Goal: Book appointment/travel/reservation

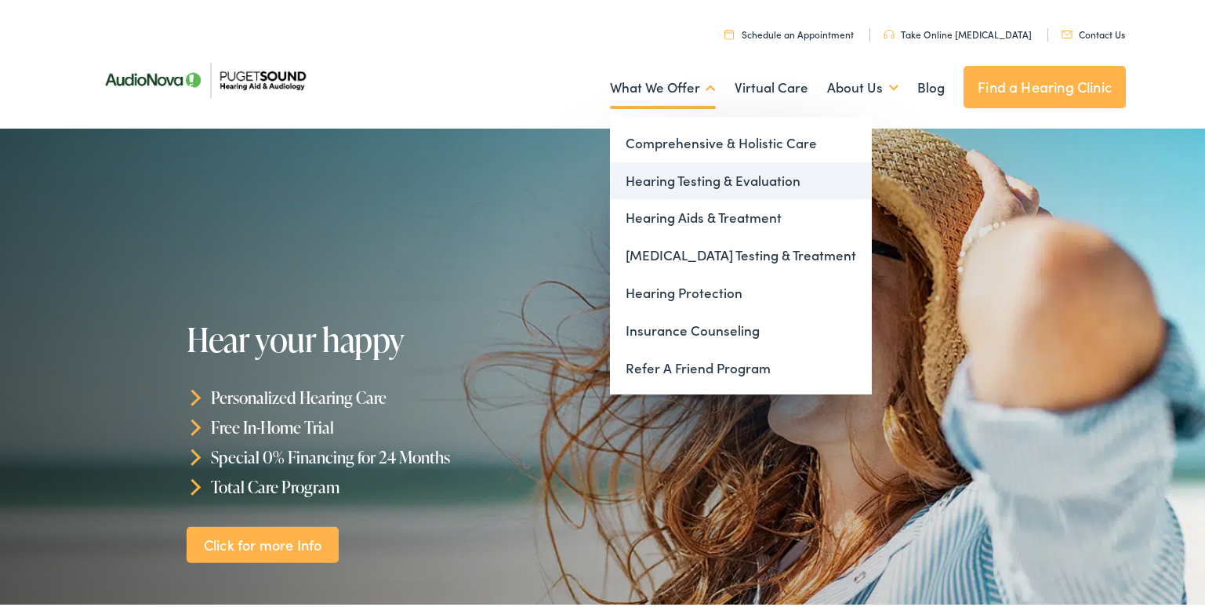
click at [691, 183] on link "Hearing Testing & Evaluation" at bounding box center [741, 178] width 262 height 38
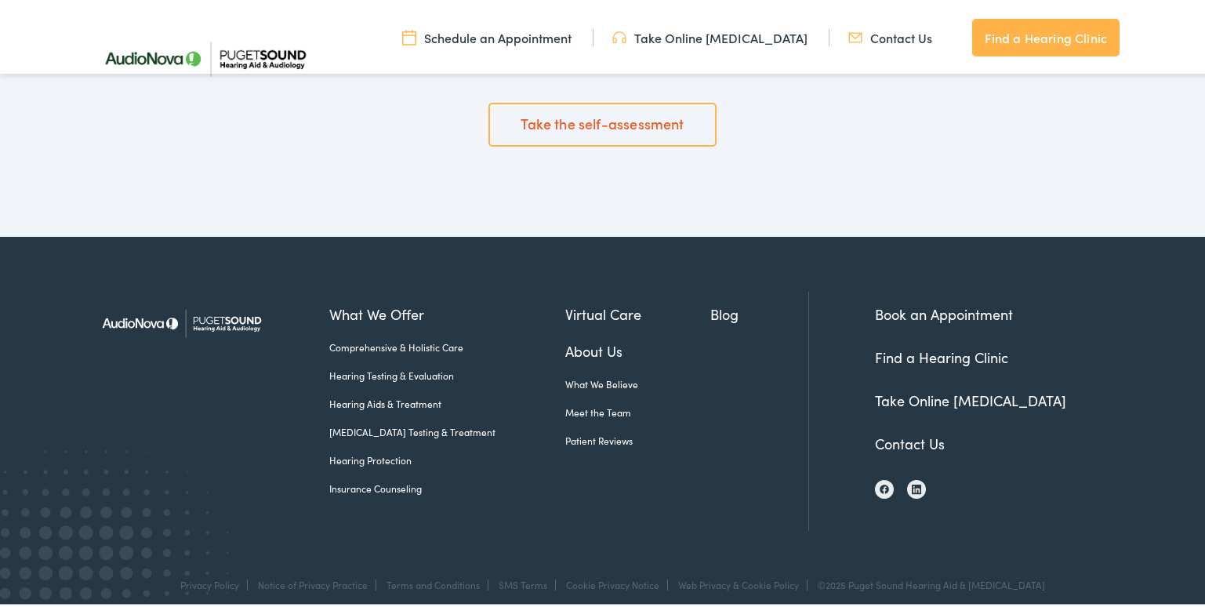
scroll to position [2743, 0]
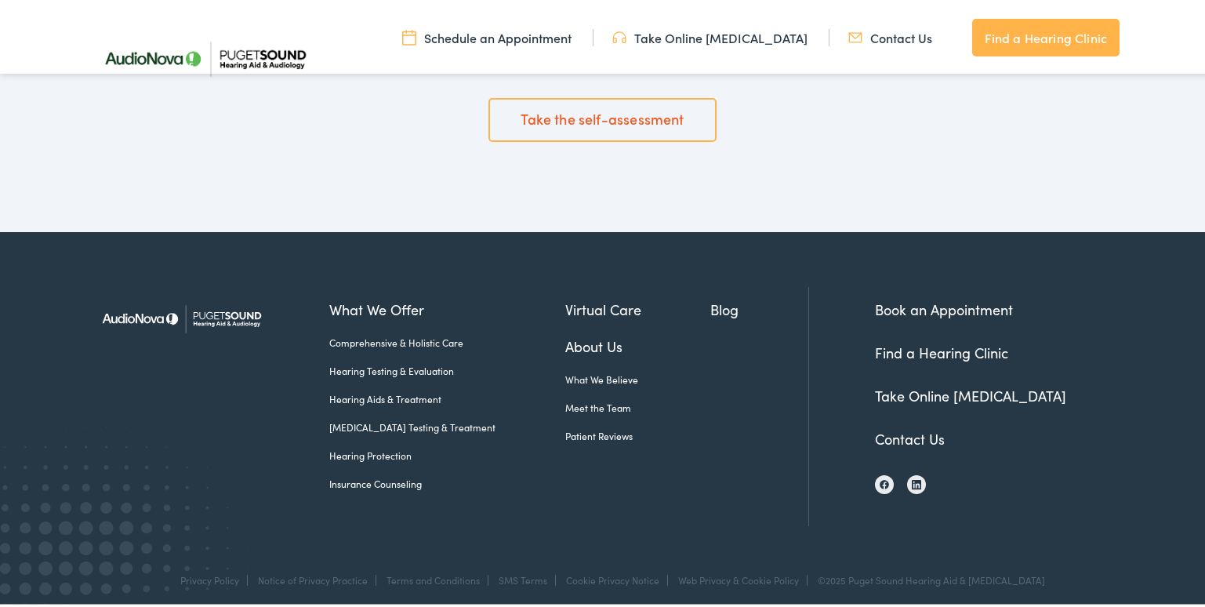
click at [715, 33] on link "Take Online [MEDICAL_DATA]" at bounding box center [709, 34] width 195 height 17
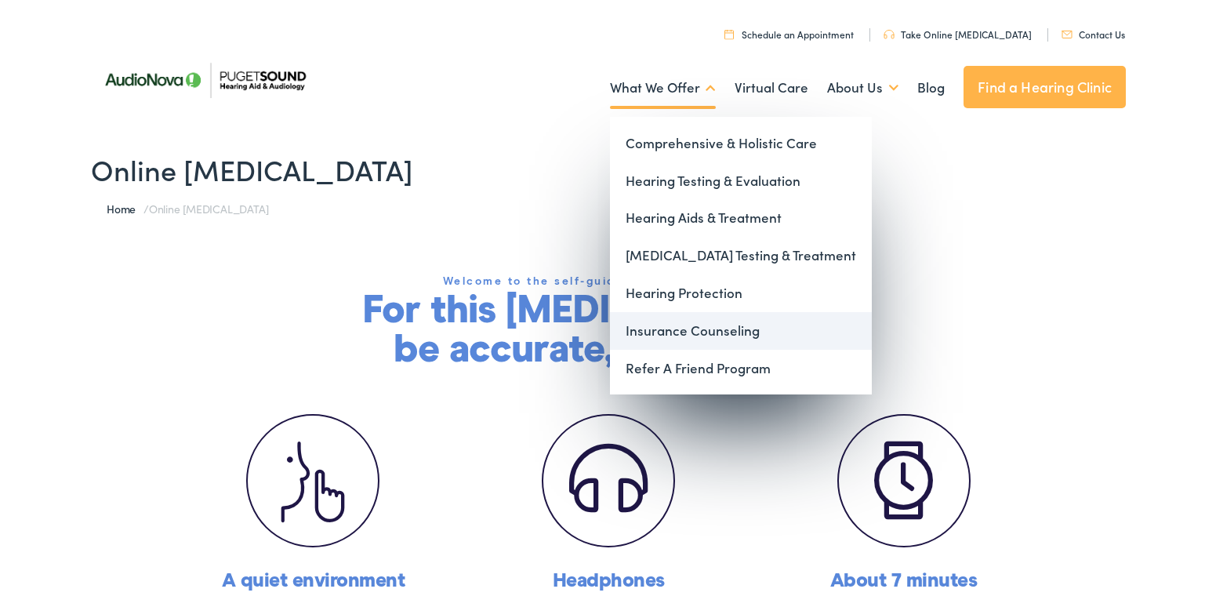
click at [704, 328] on link "Insurance Counseling" at bounding box center [741, 328] width 262 height 38
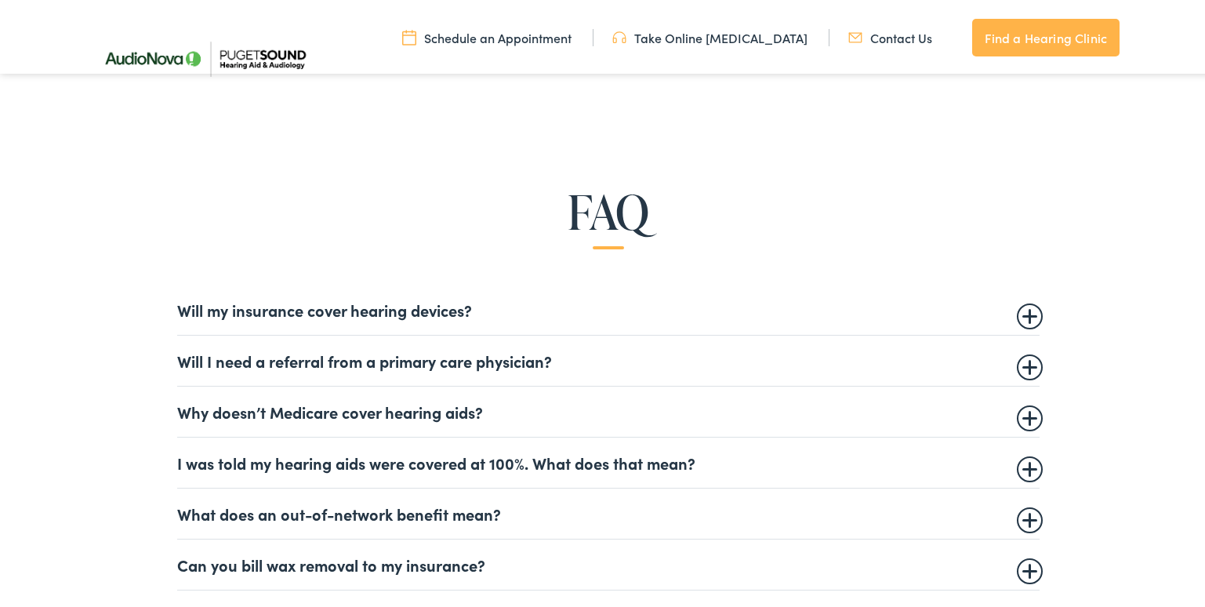
scroll to position [862, 0]
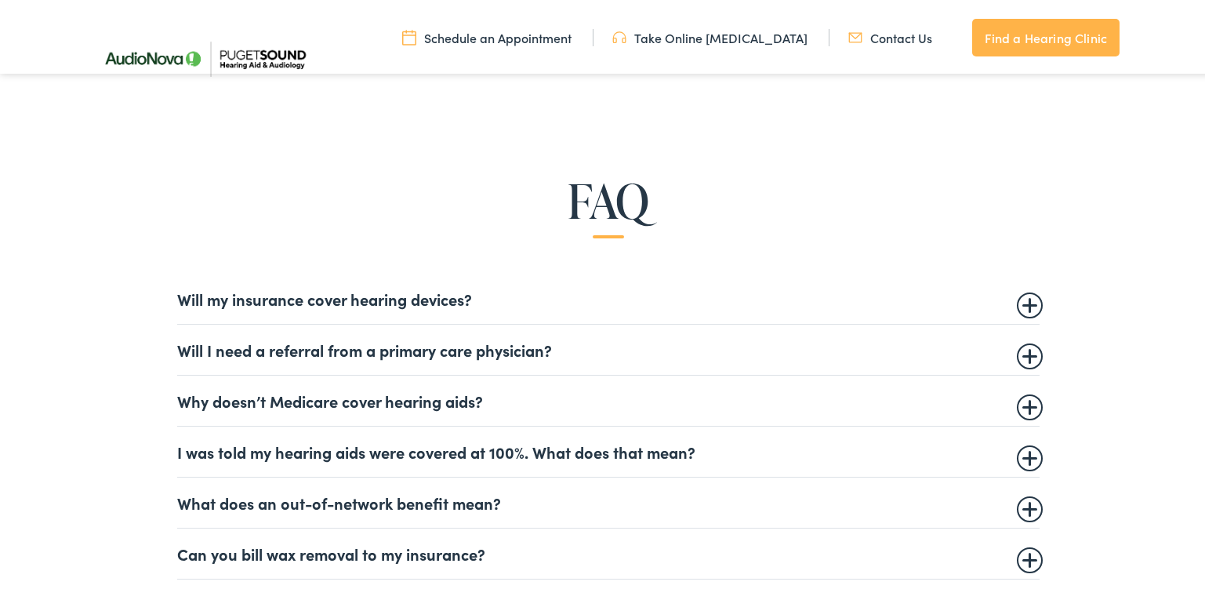
click at [677, 295] on summary "Will my insurance cover hearing devices?" at bounding box center [608, 295] width 862 height 19
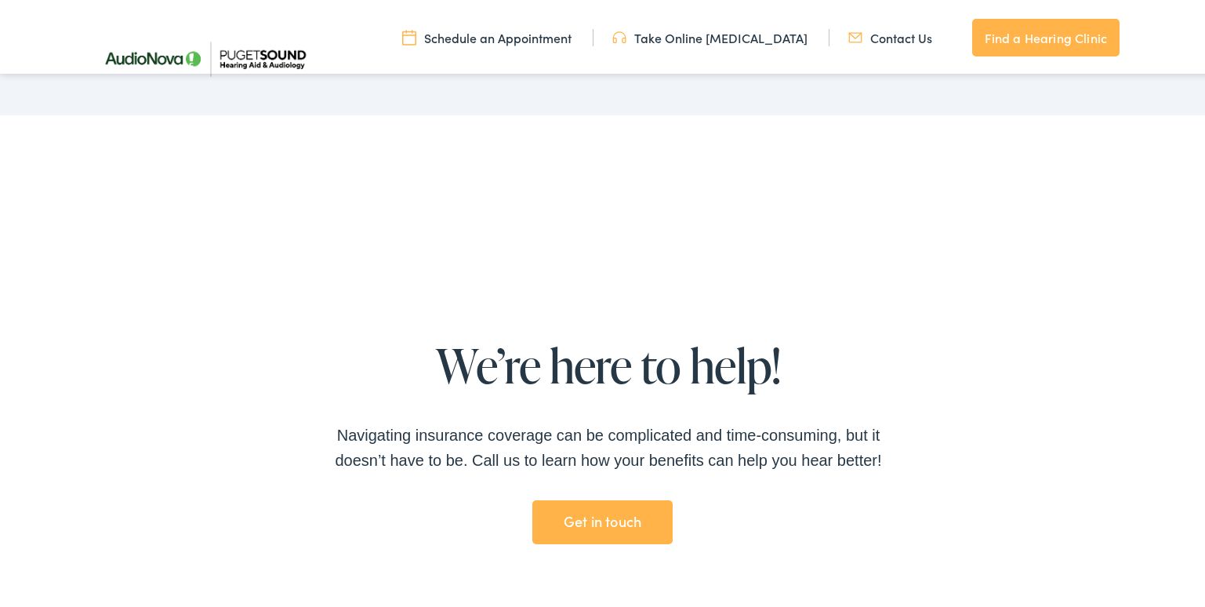
scroll to position [3135, 0]
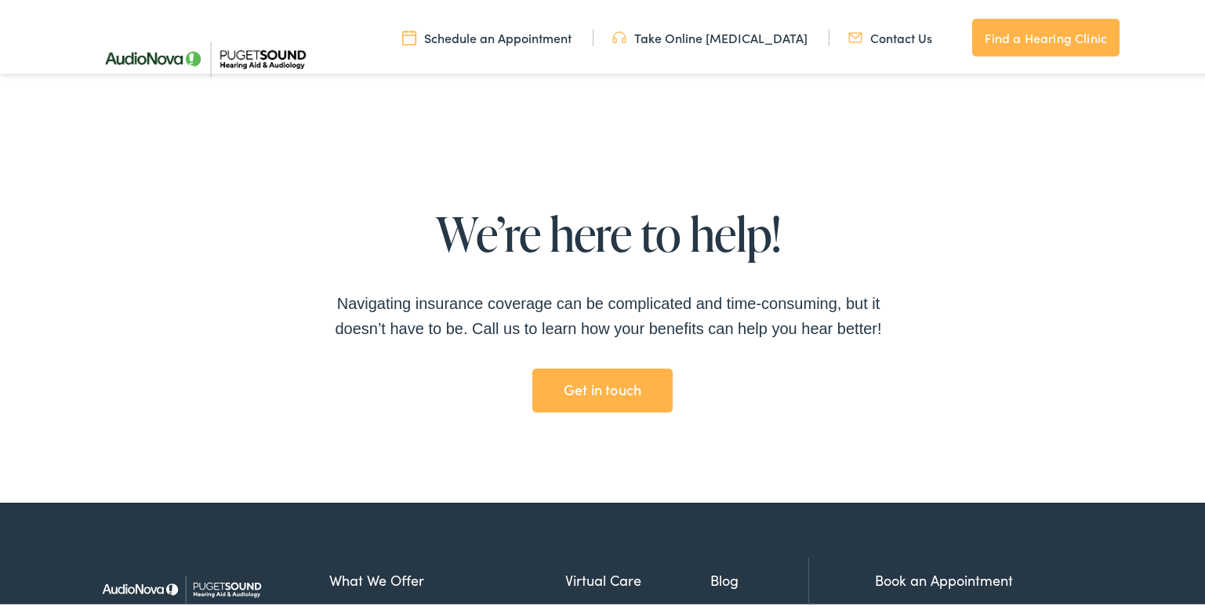
click at [1049, 34] on link "Find a Hearing Clinic" at bounding box center [1045, 35] width 147 height 38
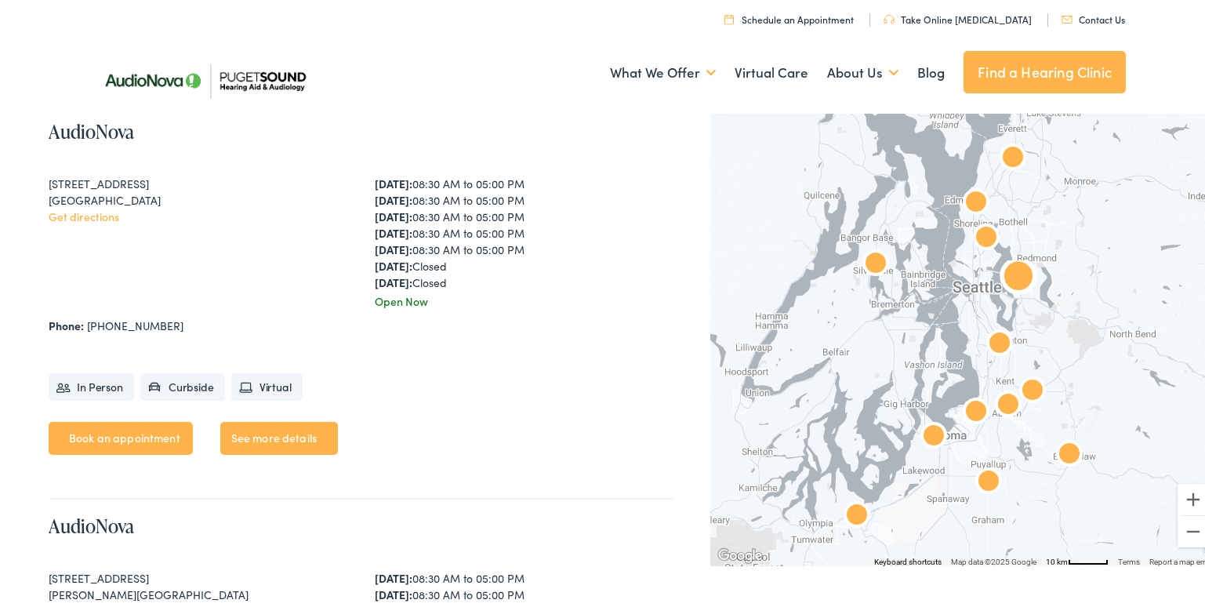
scroll to position [862, 0]
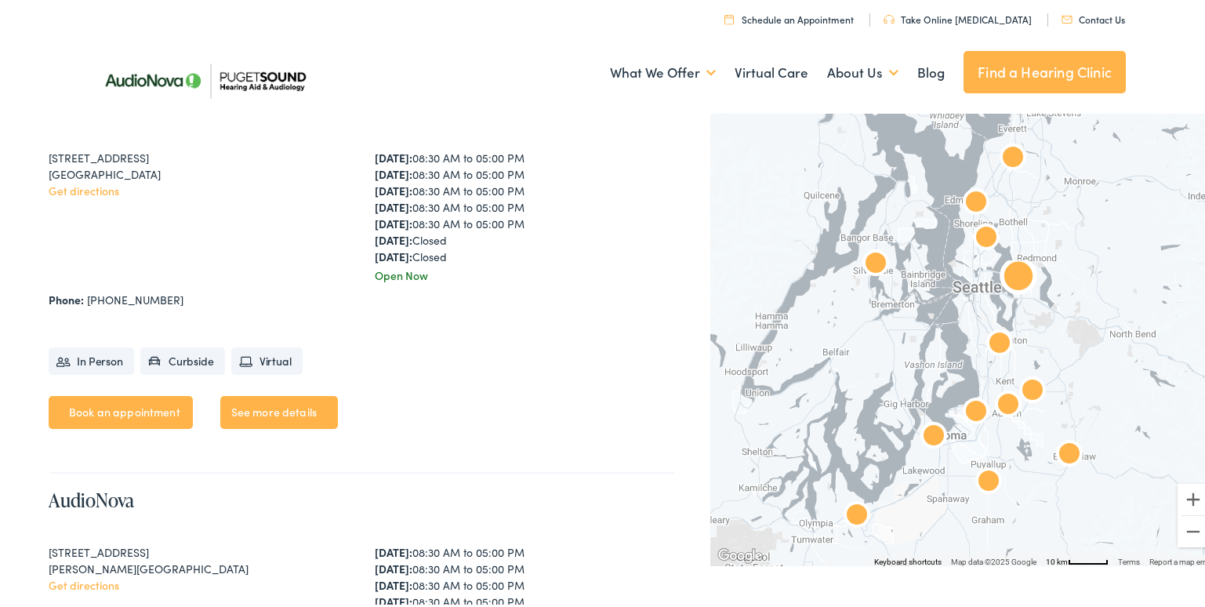
click at [285, 406] on link "See more details" at bounding box center [279, 409] width 118 height 33
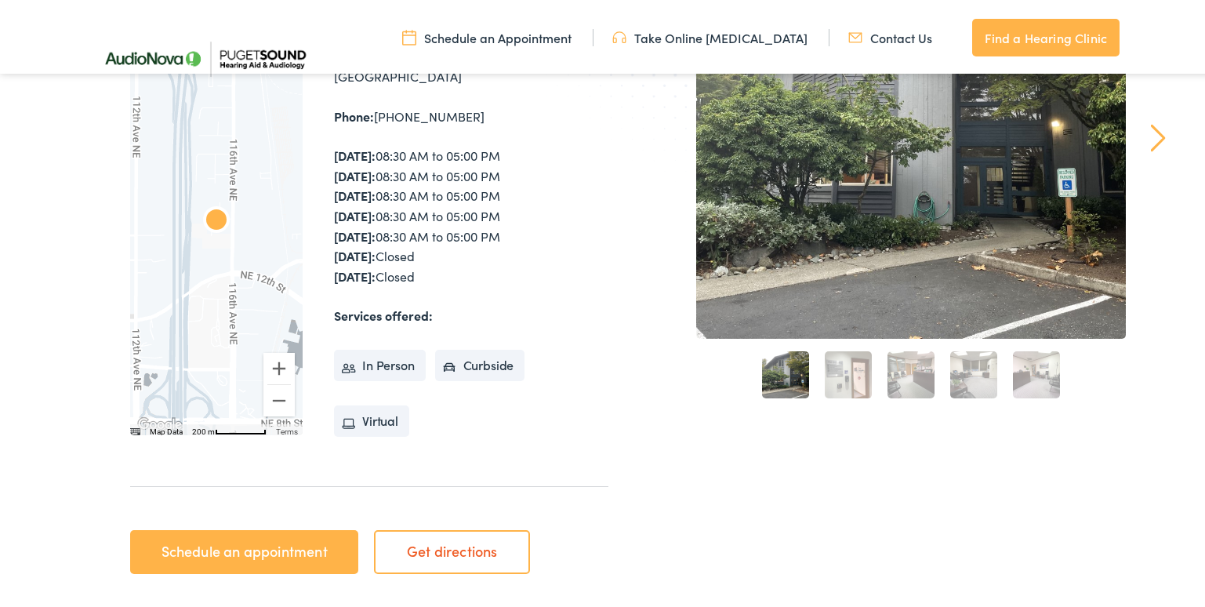
scroll to position [314, 0]
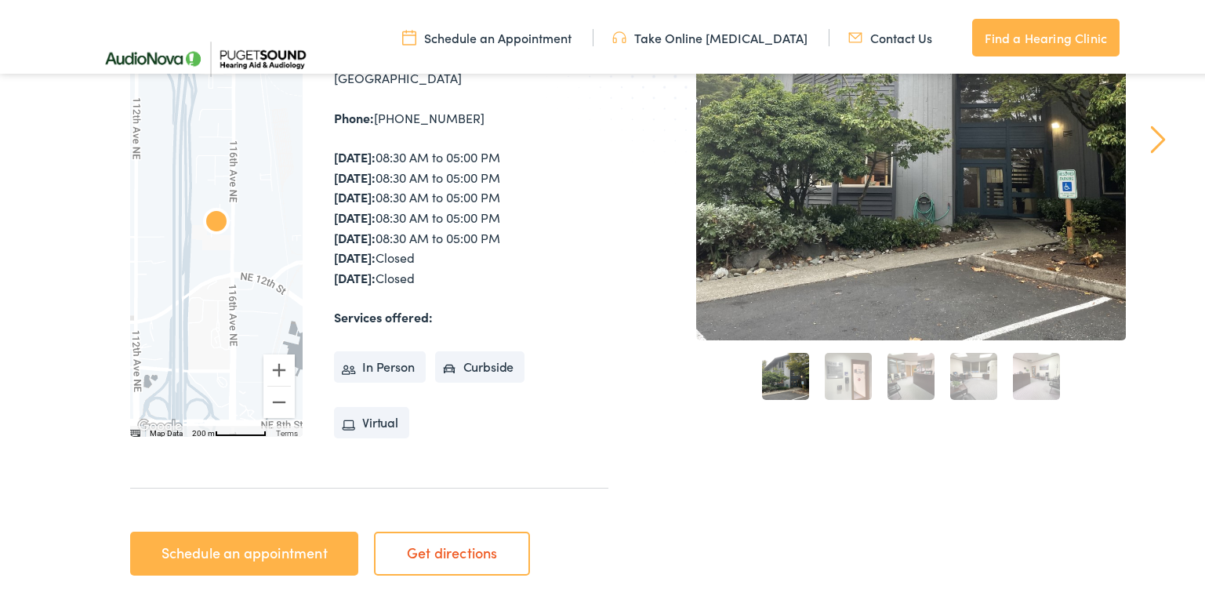
click at [258, 542] on link "Schedule an appointment" at bounding box center [244, 550] width 228 height 44
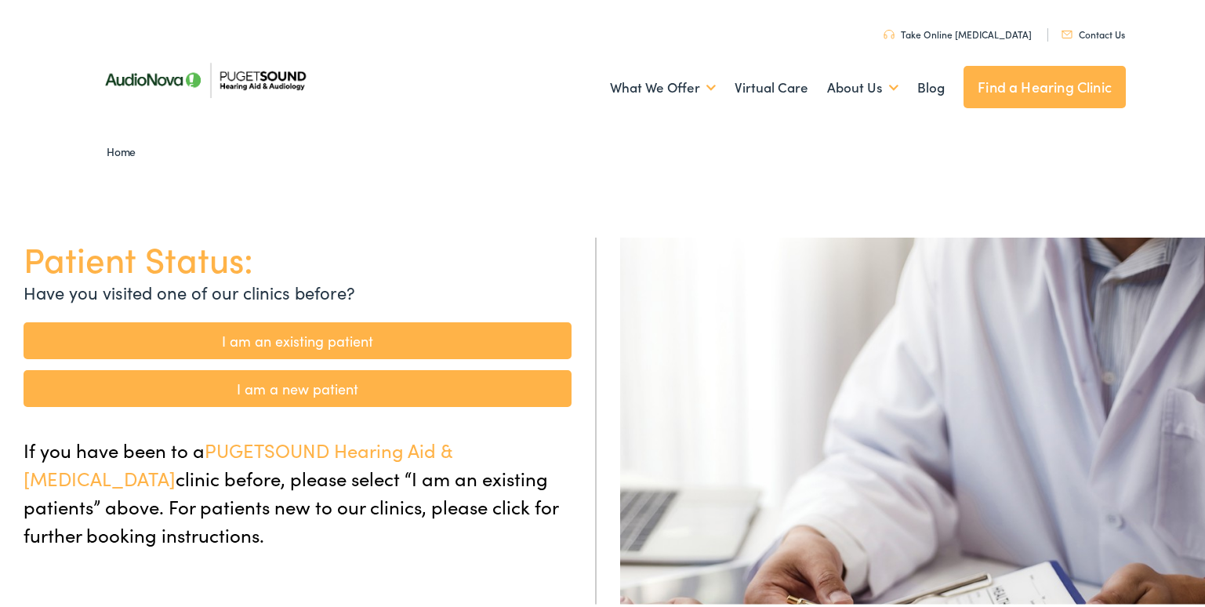
click at [350, 382] on link "I am a new patient" at bounding box center [298, 385] width 548 height 37
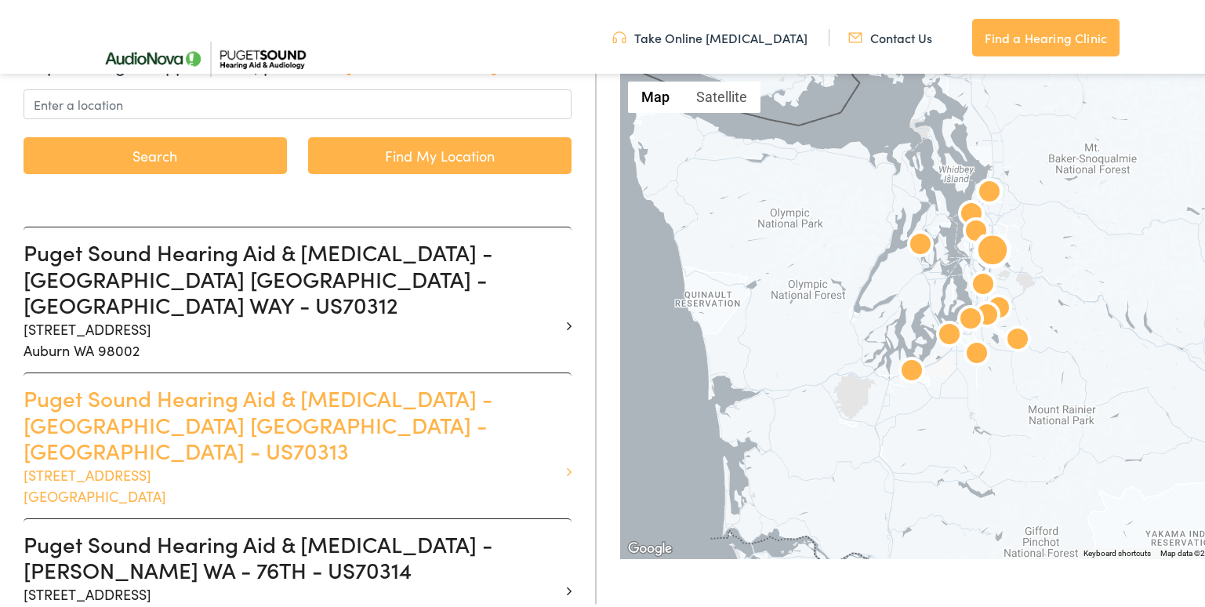
scroll to position [392, 0]
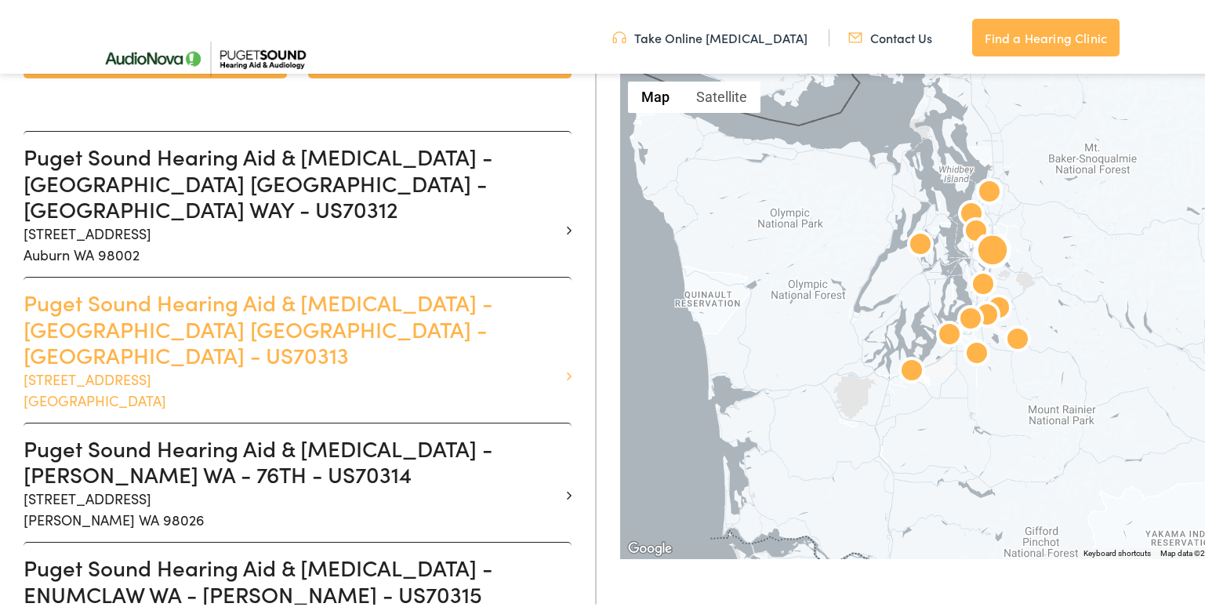
click at [353, 365] on p "1515 116th Ave NE #300 Bellevue WA 98004" at bounding box center [292, 386] width 536 height 42
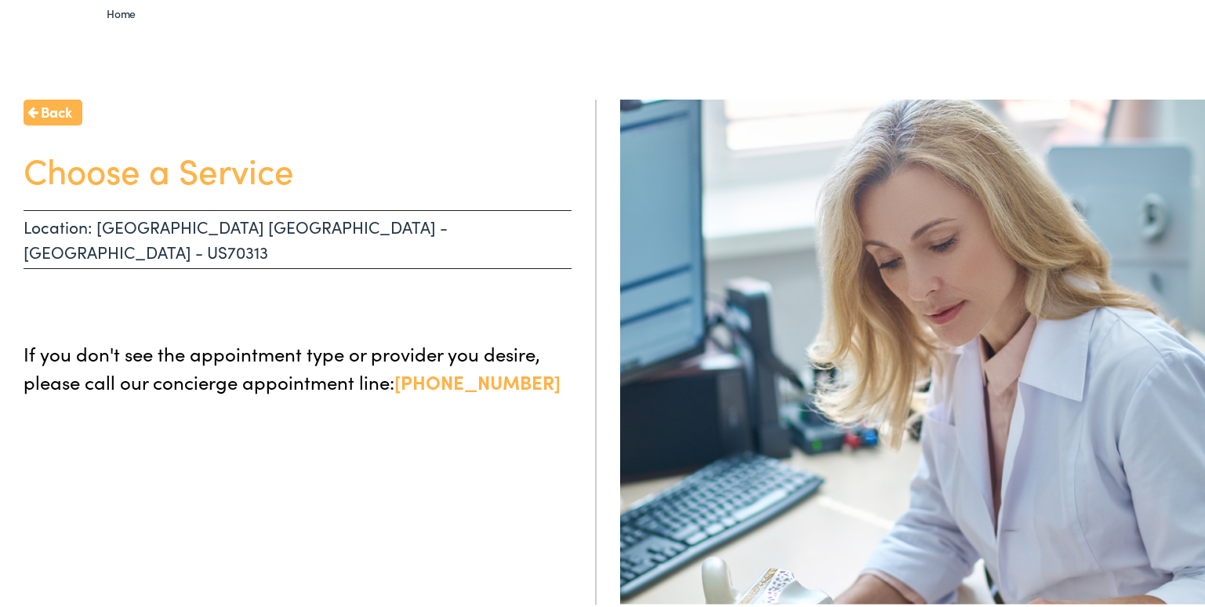
scroll to position [78, 0]
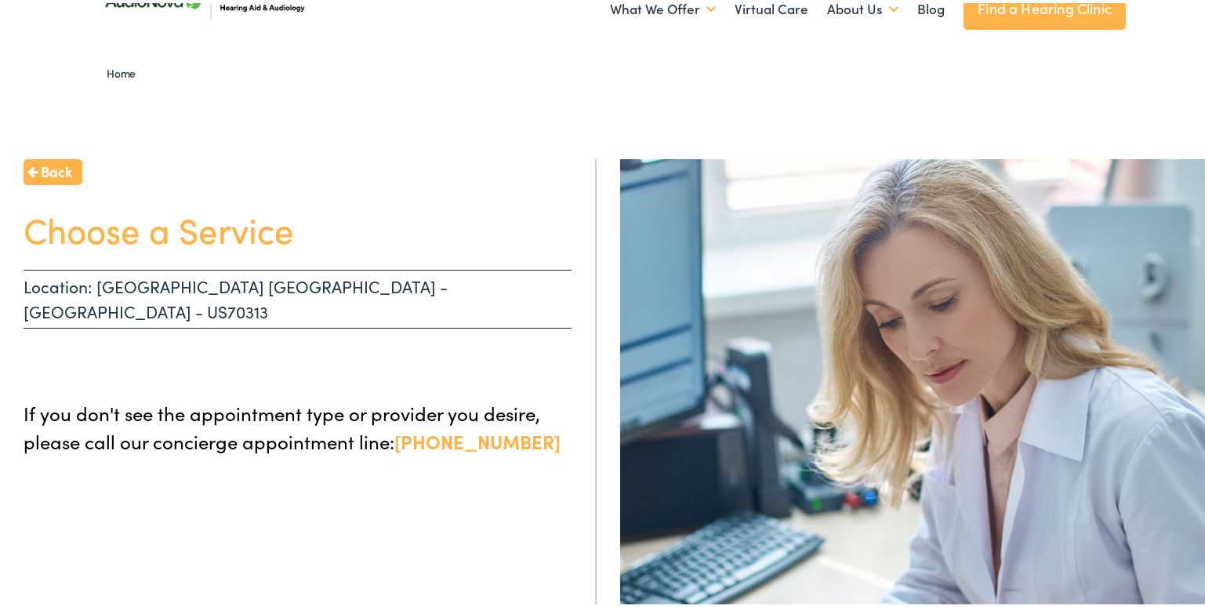
click at [243, 299] on p "Location: BELLEVUE WA - 116TH AVE - US70313" at bounding box center [298, 295] width 548 height 59
click at [239, 219] on h1 "Choose a Service" at bounding box center [298, 226] width 548 height 42
click at [161, 400] on p "If you don't see the appointment type or provider you desire, please call our c…" at bounding box center [298, 424] width 548 height 56
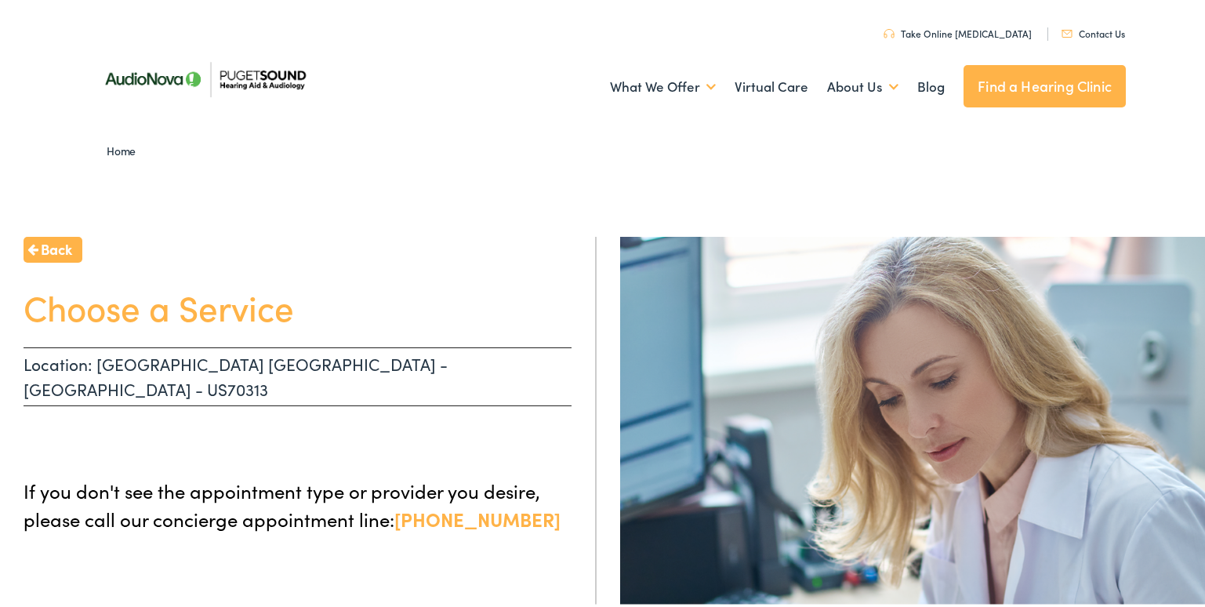
scroll to position [0, 0]
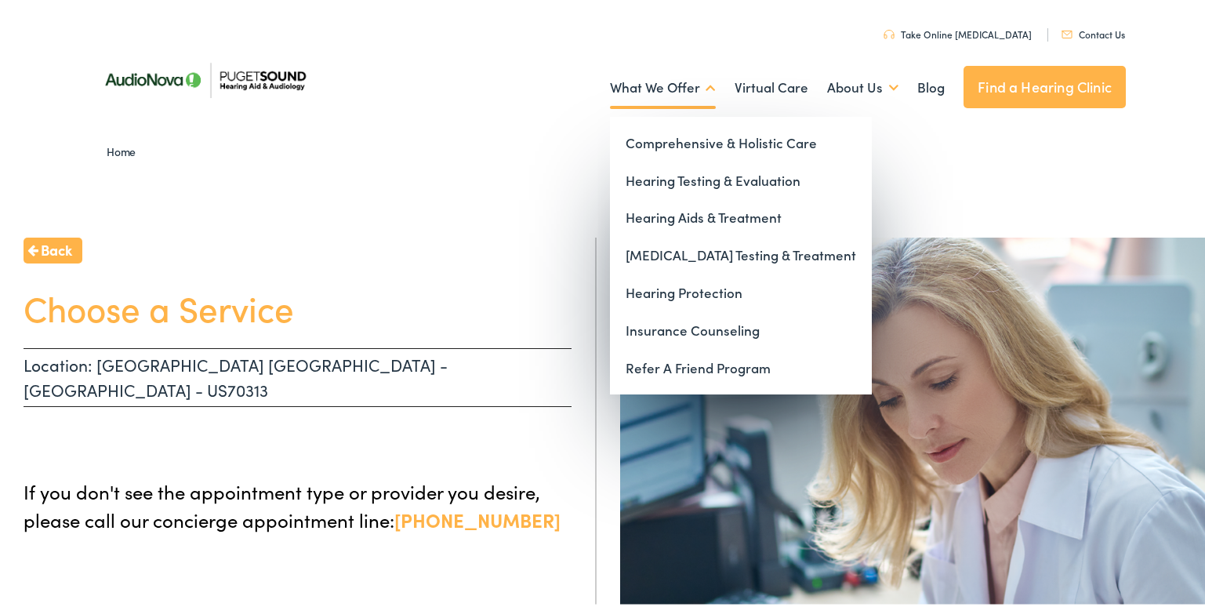
click at [641, 82] on link "What We Offer" at bounding box center [663, 85] width 106 height 58
click at [681, 187] on link "Hearing Testing & Evaluation" at bounding box center [741, 178] width 262 height 38
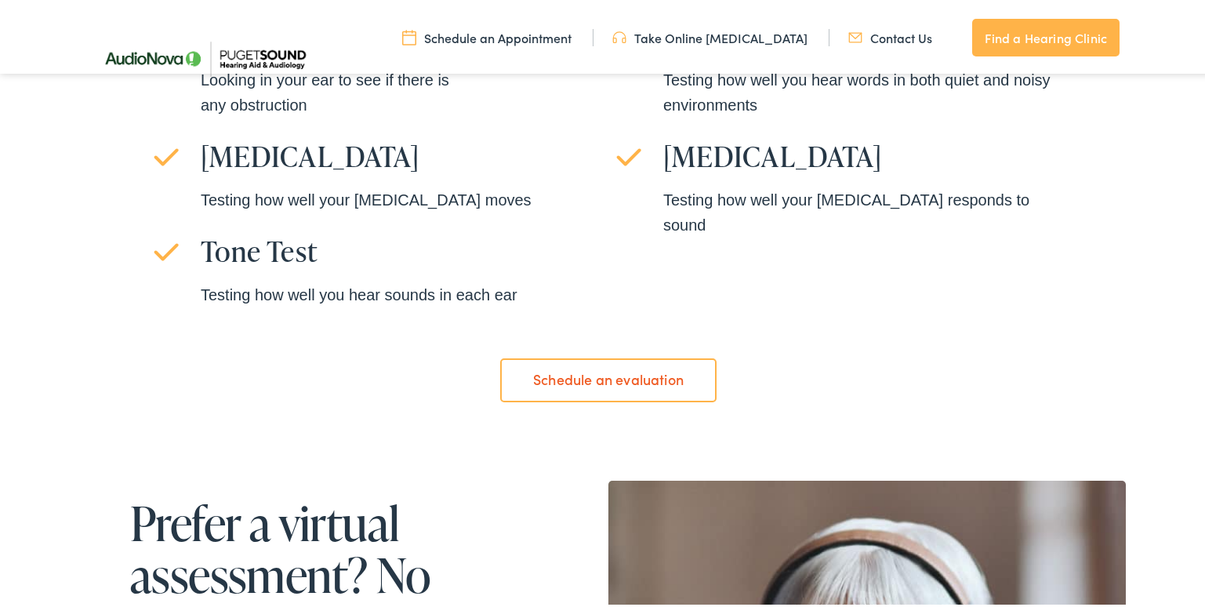
scroll to position [1254, 0]
